Goal: Task Accomplishment & Management: Manage account settings

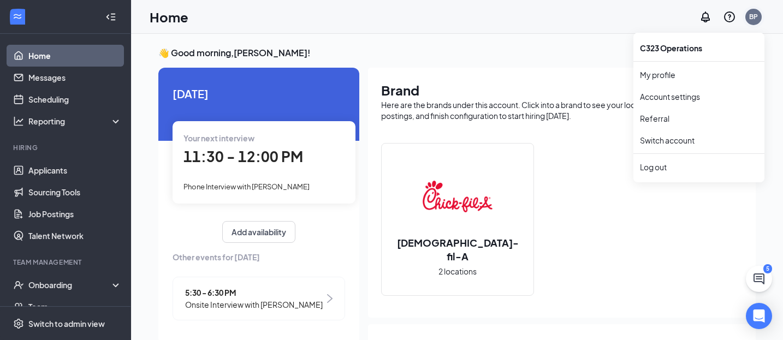
click at [755, 13] on div "BP" at bounding box center [753, 16] width 9 height 9
click at [677, 92] on link "Account settings" at bounding box center [699, 96] width 118 height 11
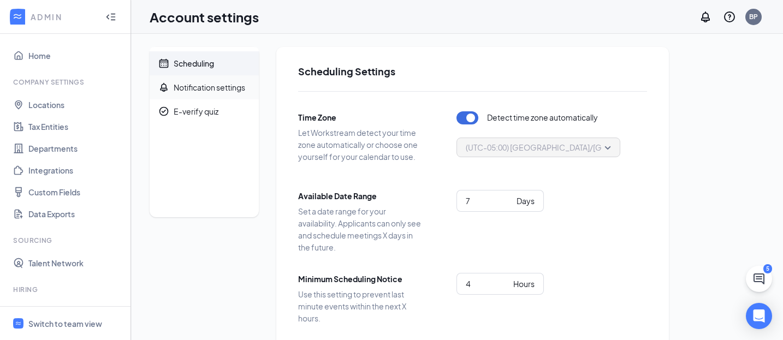
click at [220, 85] on div "Notification settings" at bounding box center [210, 87] width 72 height 11
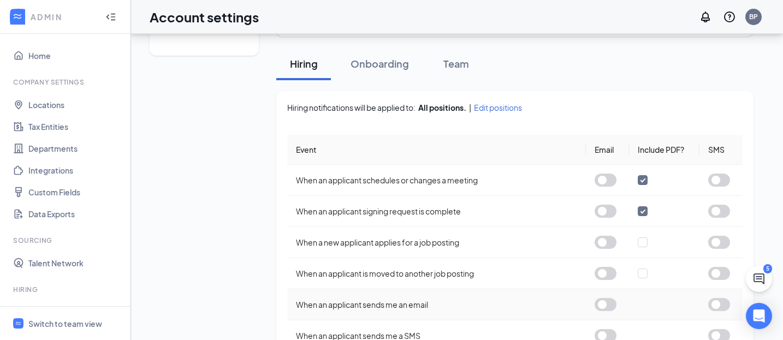
scroll to position [144, 0]
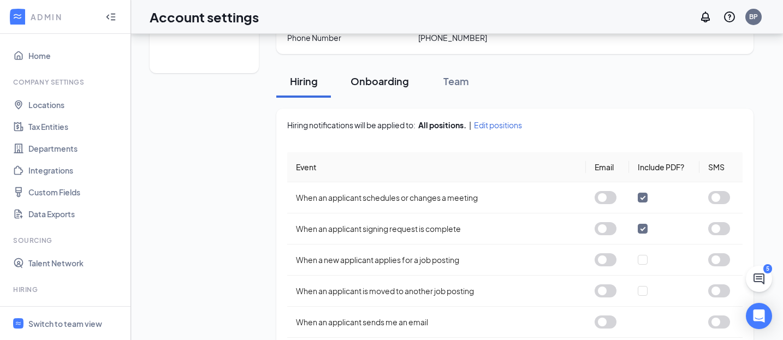
click at [390, 79] on div "Onboarding" at bounding box center [380, 81] width 58 height 14
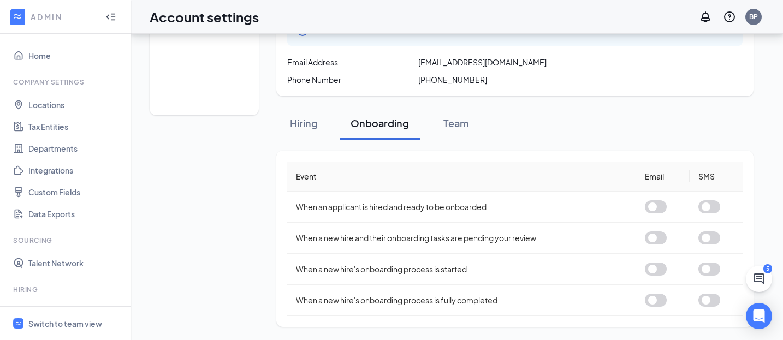
scroll to position [102, 0]
click at [654, 203] on button "button" at bounding box center [656, 206] width 22 height 13
click at [652, 204] on button "button" at bounding box center [656, 206] width 22 height 13
click at [449, 116] on div "Team" at bounding box center [456, 123] width 33 height 14
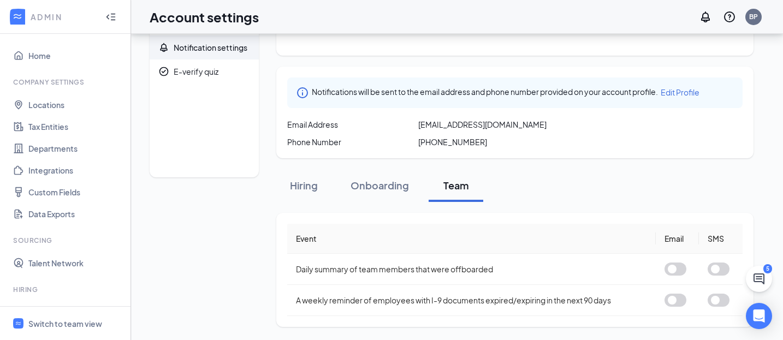
click at [681, 88] on span "Edit Profile" at bounding box center [680, 92] width 39 height 10
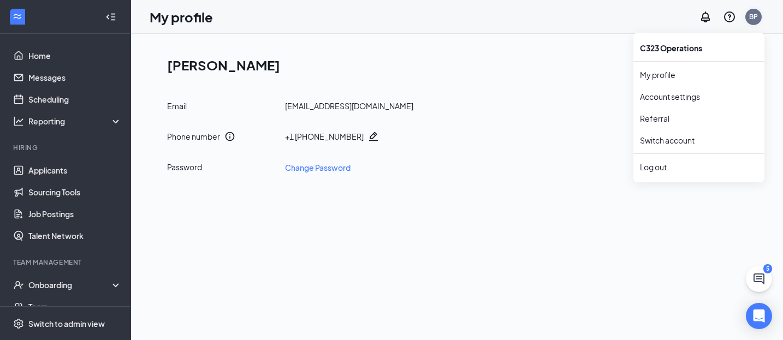
click at [754, 16] on div "BP" at bounding box center [753, 16] width 9 height 9
click at [751, 17] on div "BP" at bounding box center [753, 16] width 9 height 9
click at [686, 140] on link "Switch account" at bounding box center [667, 140] width 55 height 10
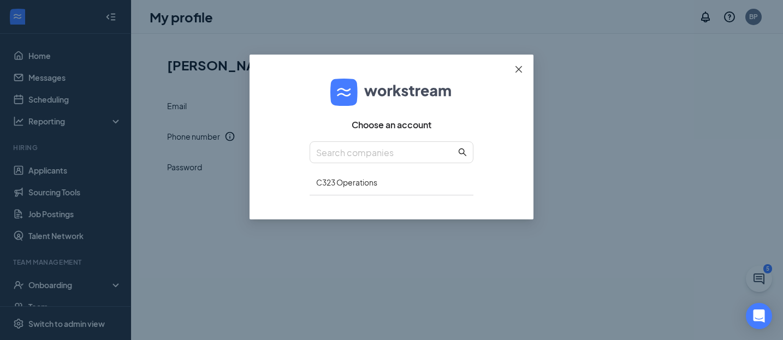
click at [521, 66] on icon "close" at bounding box center [518, 69] width 9 height 9
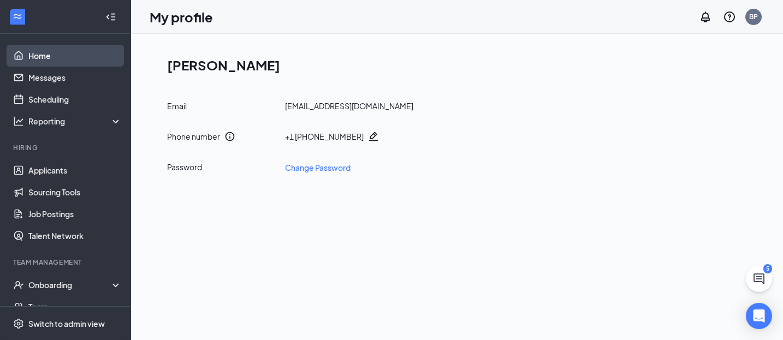
click at [37, 62] on link "Home" at bounding box center [74, 56] width 93 height 22
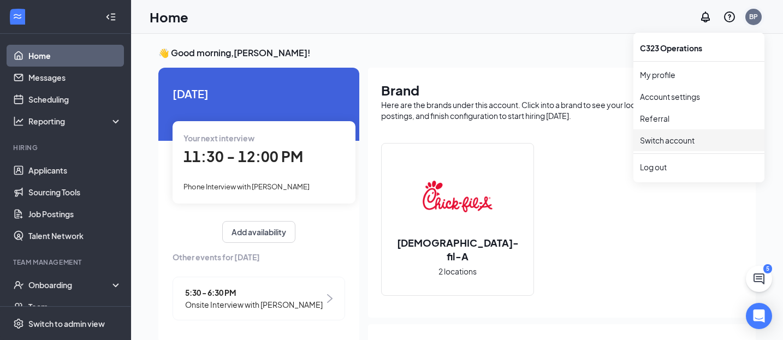
click at [750, 17] on div "BP" at bounding box center [753, 16] width 9 height 9
click at [663, 169] on div "Log out" at bounding box center [699, 167] width 118 height 11
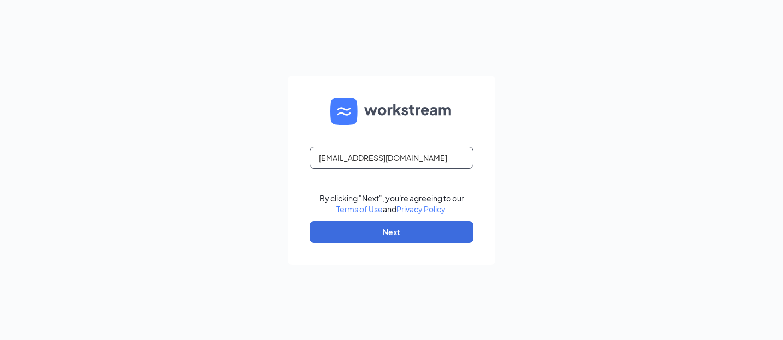
click at [397, 161] on input "Bpennell@udallas.edu" at bounding box center [392, 158] width 164 height 22
type input "[EMAIL_ADDRESS][DOMAIN_NAME]"
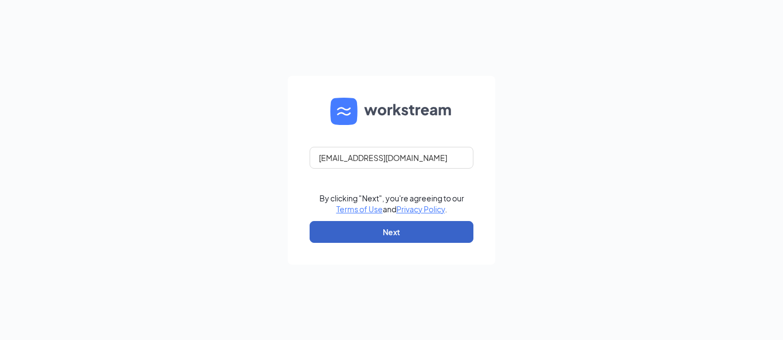
click at [358, 239] on button "Next" at bounding box center [392, 232] width 164 height 22
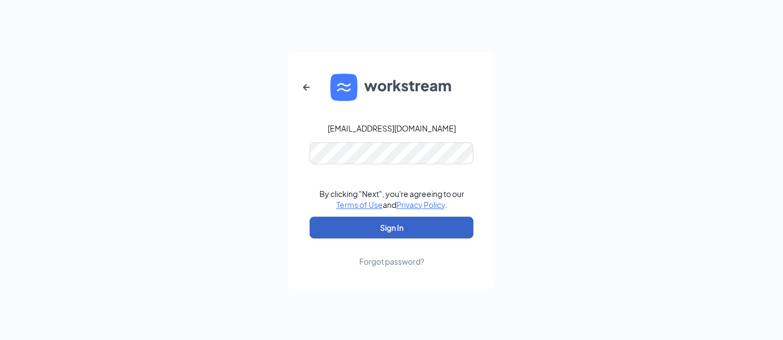
click at [398, 224] on button "Sign In" at bounding box center [392, 228] width 164 height 22
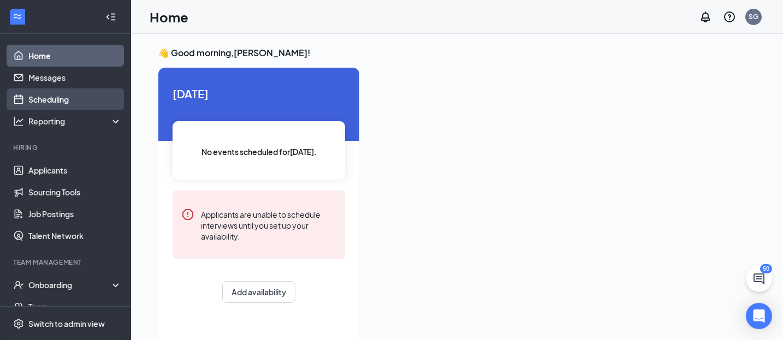
click at [68, 104] on link "Scheduling" at bounding box center [74, 99] width 93 height 22
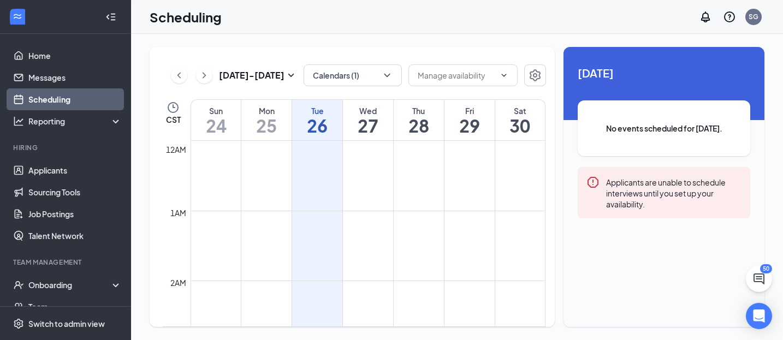
scroll to position [537, 0]
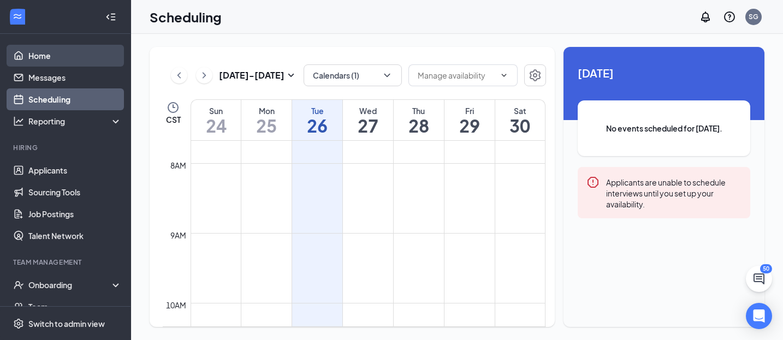
click at [42, 56] on link "Home" at bounding box center [74, 56] width 93 height 22
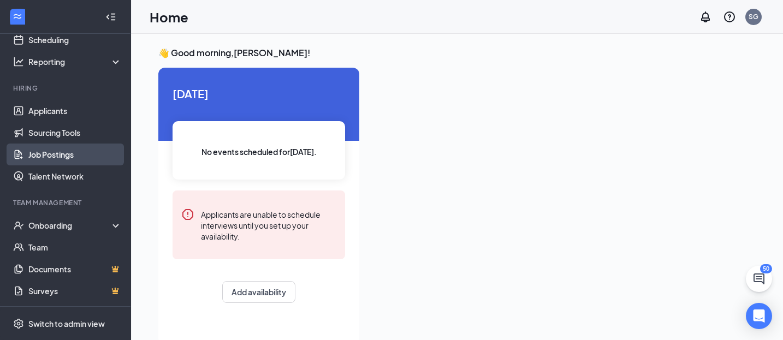
scroll to position [23, 0]
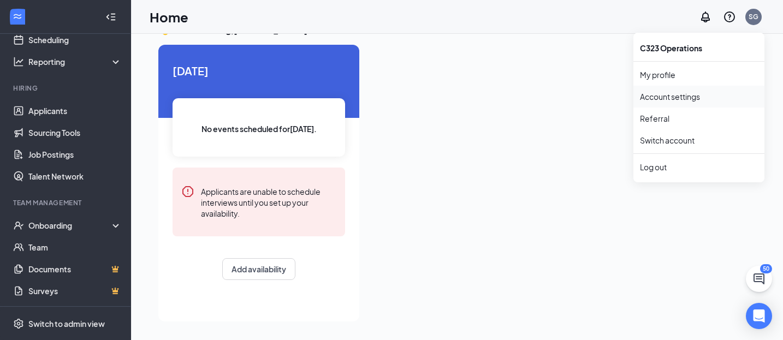
click at [689, 97] on link "Account settings" at bounding box center [699, 96] width 118 height 11
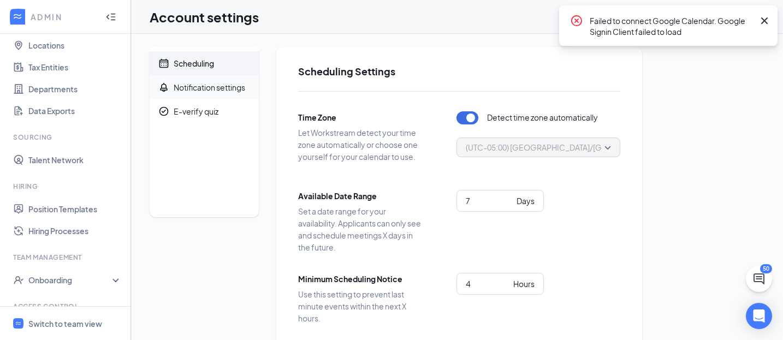
click at [216, 92] on div "Notification settings" at bounding box center [210, 87] width 72 height 11
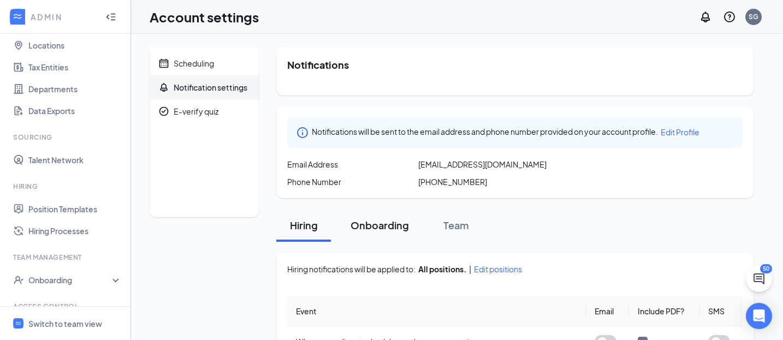
click at [373, 222] on div "Onboarding" at bounding box center [380, 225] width 58 height 14
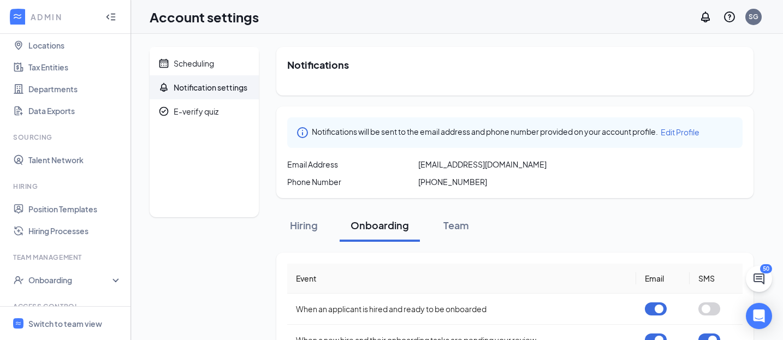
scroll to position [102, 0]
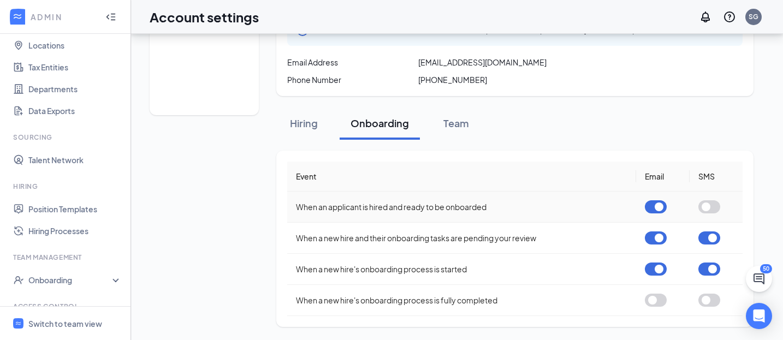
click at [652, 210] on button "button" at bounding box center [656, 206] width 22 height 13
click at [653, 241] on button "button" at bounding box center [656, 238] width 22 height 13
click at [652, 274] on button "button" at bounding box center [656, 269] width 22 height 13
click at [705, 241] on button "button" at bounding box center [710, 238] width 22 height 13
click at [708, 277] on td at bounding box center [717, 269] width 54 height 31
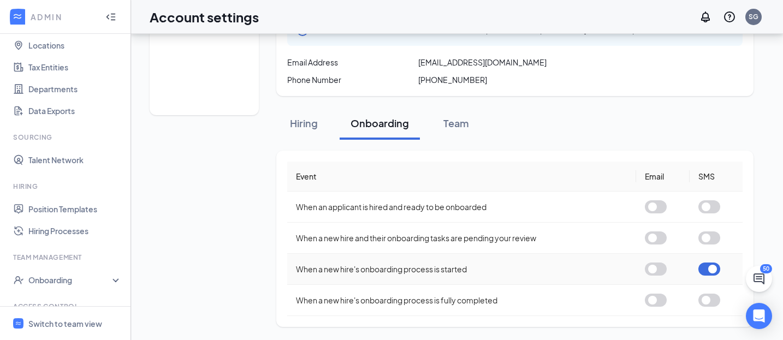
click at [706, 273] on button "button" at bounding box center [710, 269] width 22 height 13
click at [452, 129] on button "Team" at bounding box center [456, 123] width 55 height 33
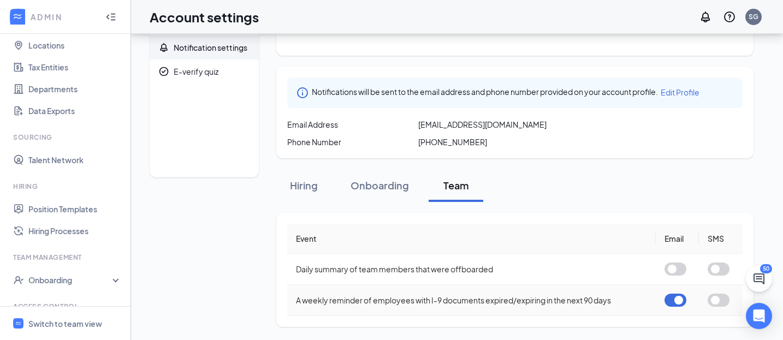
click at [671, 299] on button "button" at bounding box center [676, 300] width 22 height 13
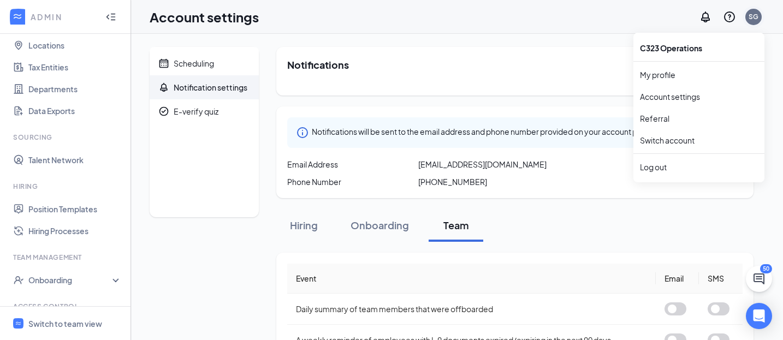
click at [753, 29] on div "C323 Operations My profile Account settings Referral Switch account Log out C32…" at bounding box center [699, 105] width 131 height 153
click at [658, 165] on div "Log out" at bounding box center [699, 167] width 118 height 11
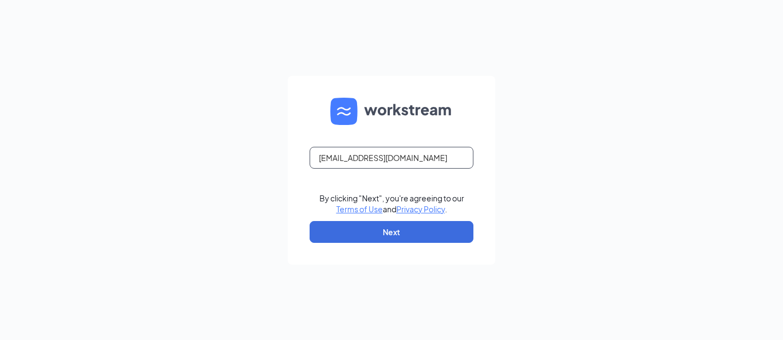
click at [428, 158] on input "[EMAIL_ADDRESS][DOMAIN_NAME]" at bounding box center [392, 158] width 164 height 22
type input "Bpennell@udallas.edu"
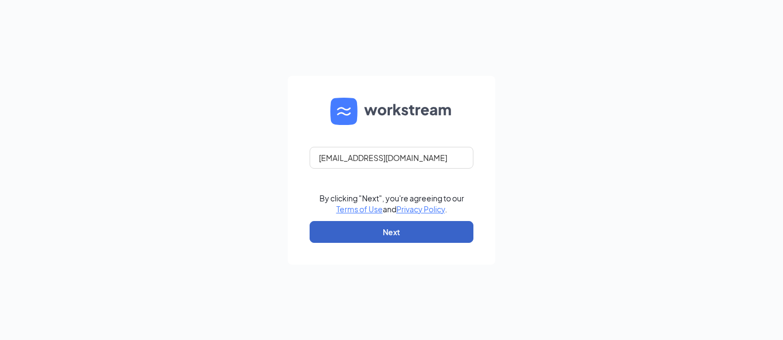
click at [410, 235] on button "Next" at bounding box center [392, 232] width 164 height 22
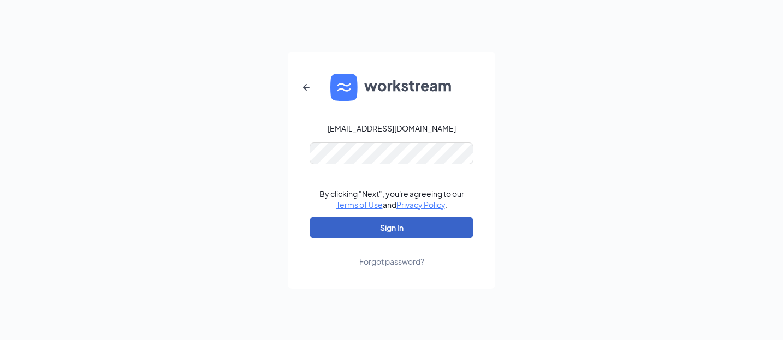
click at [414, 228] on button "Sign In" at bounding box center [392, 228] width 164 height 22
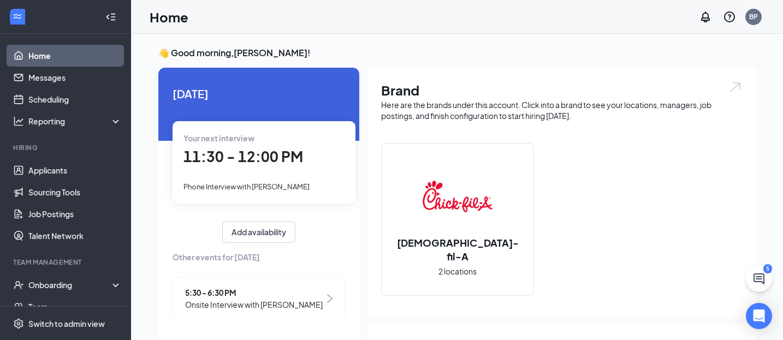
scroll to position [5, 0]
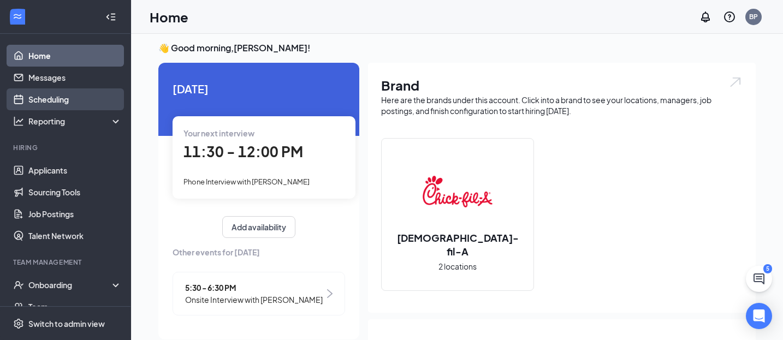
click at [66, 99] on link "Scheduling" at bounding box center [74, 99] width 93 height 22
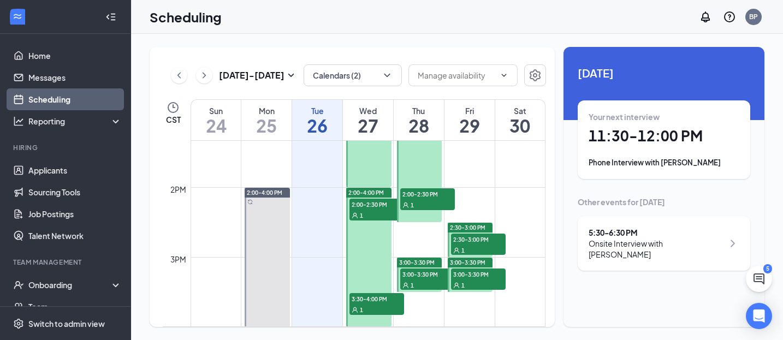
scroll to position [930, 0]
